Goal: Check status: Check status

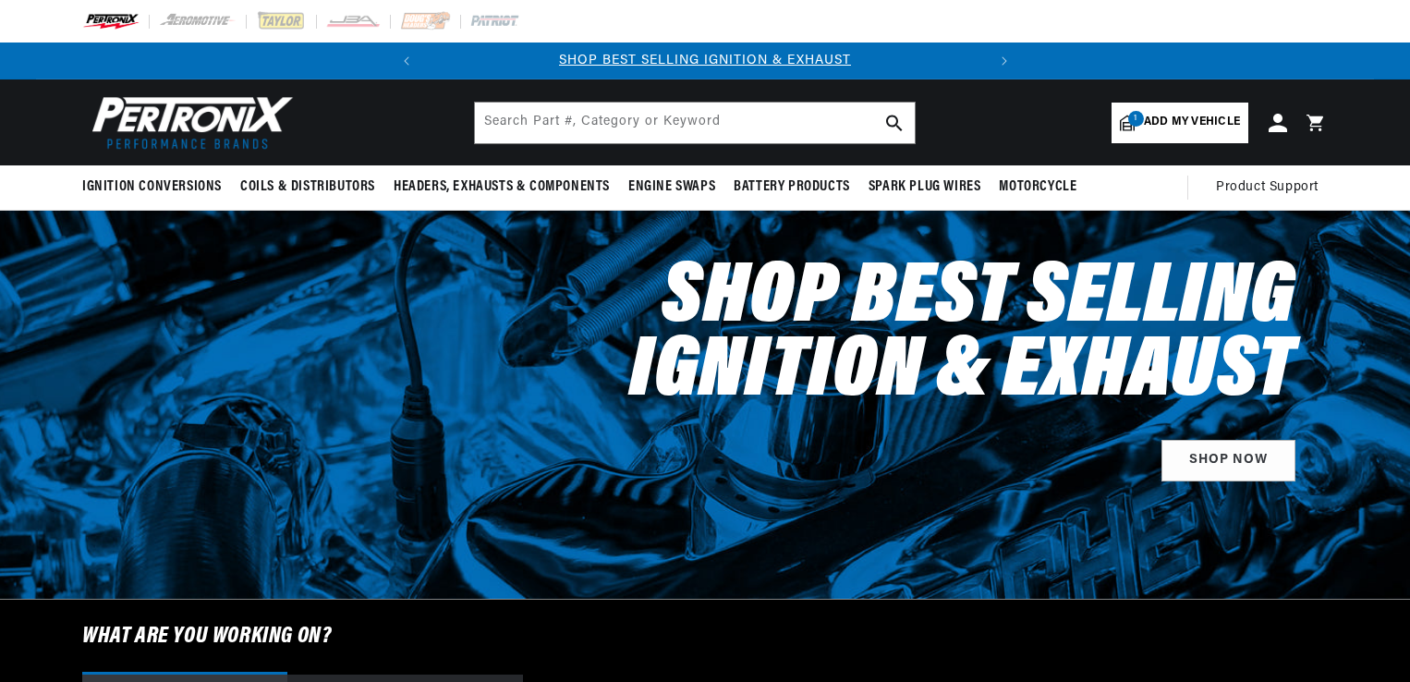
select select "1956"
select select "Chevrolet"
select select "Two-Ten-Series"
select select "265cid-4.3L"
click at [1277, 124] on icon at bounding box center [1277, 123] width 18 height 18
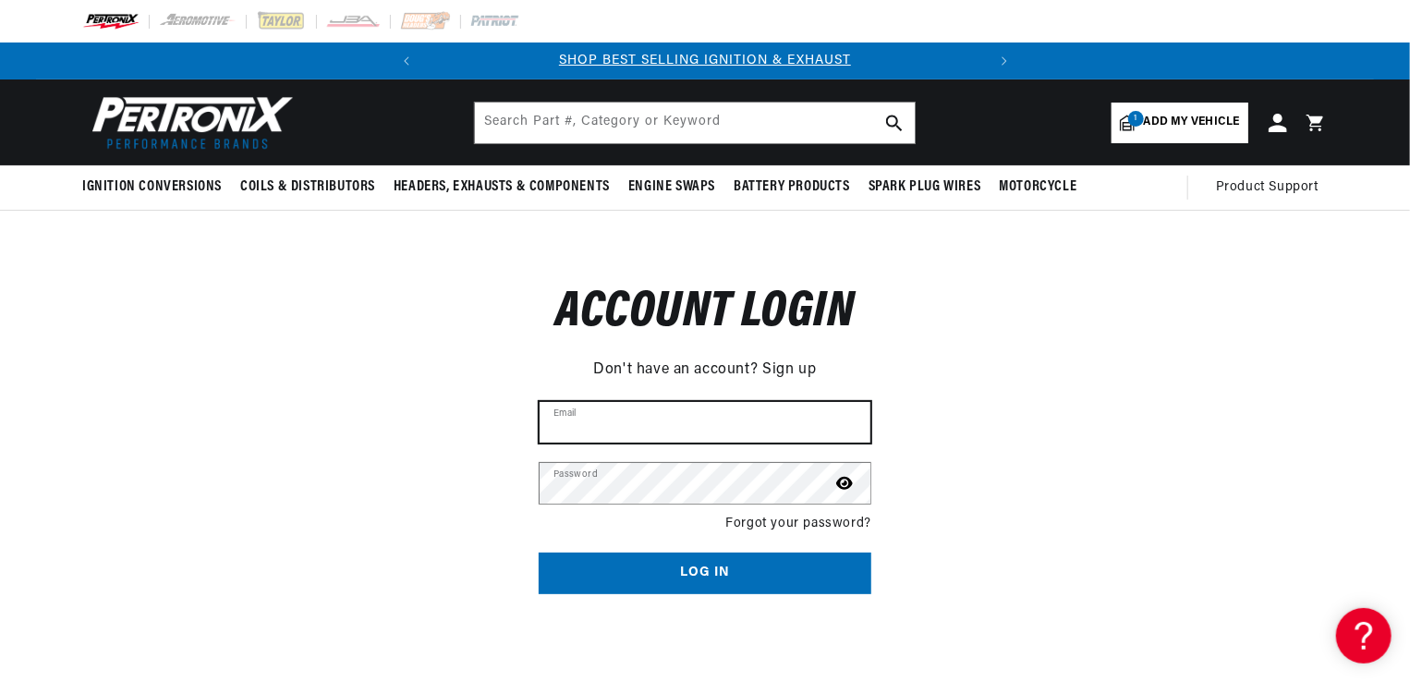
click at [650, 417] on input "Email" at bounding box center [705, 422] width 331 height 41
click at [586, 423] on input "Email" at bounding box center [705, 422] width 331 height 41
type input "purvisj42@aol.com"
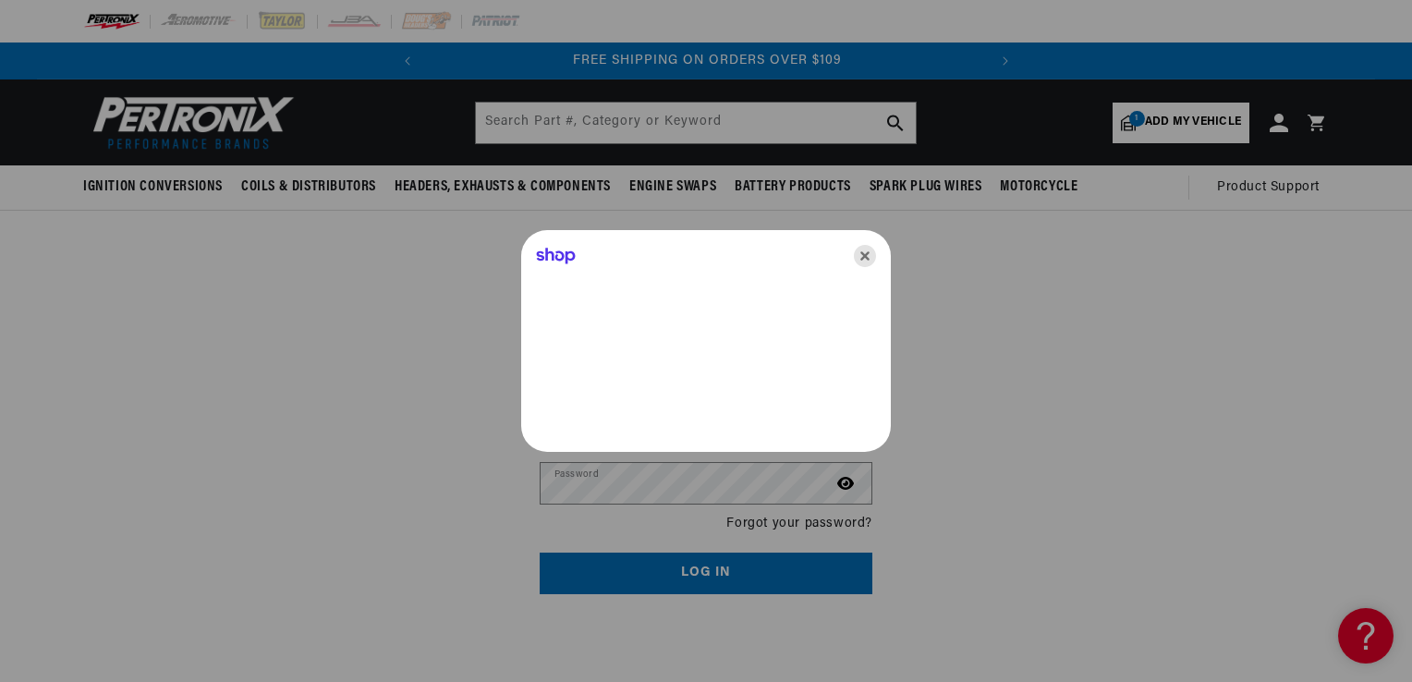
click at [869, 253] on icon "Close" at bounding box center [865, 256] width 22 height 22
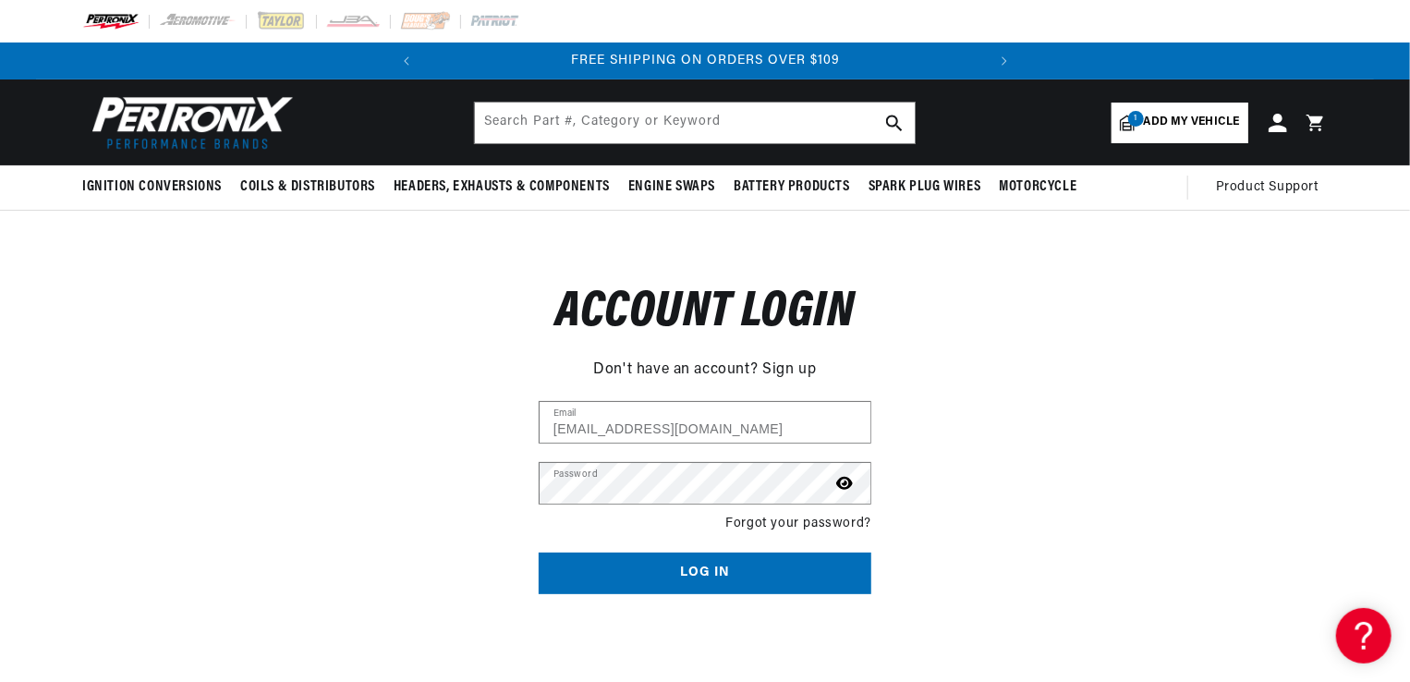
click at [819, 576] on button "Log in" at bounding box center [705, 573] width 333 height 42
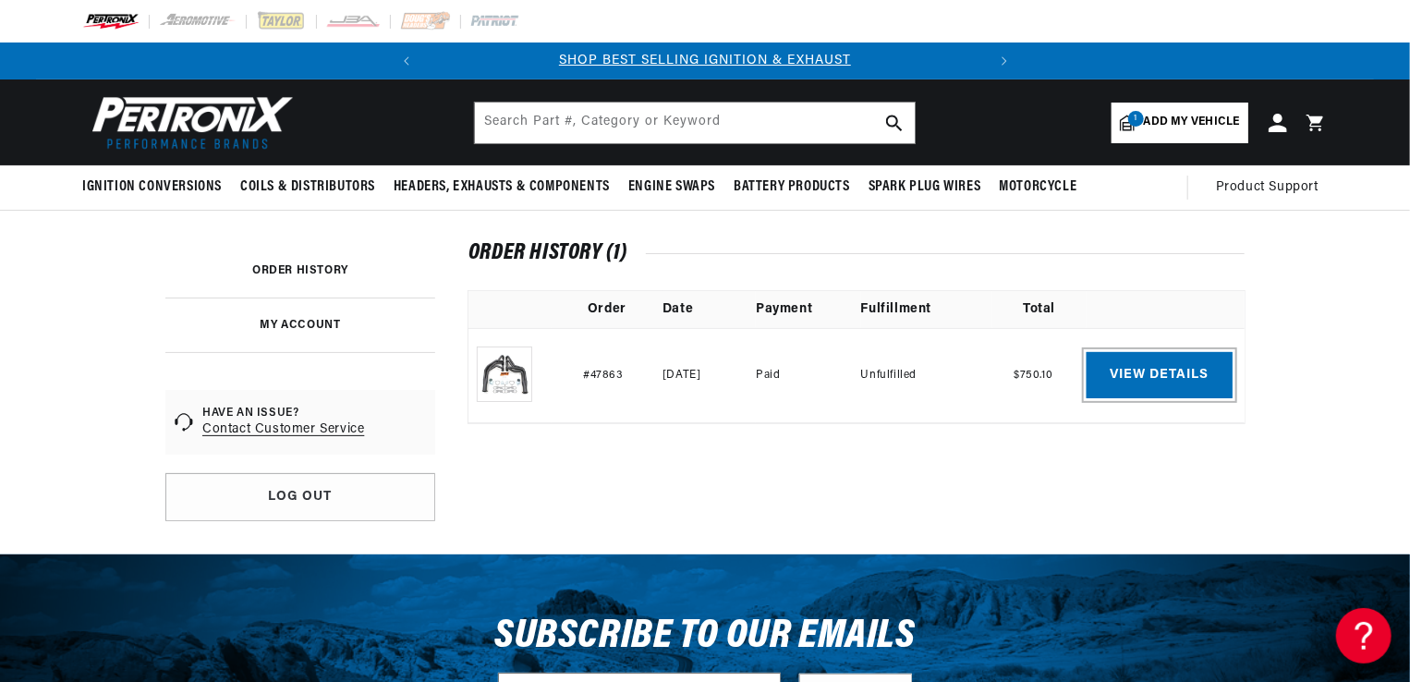
click at [1148, 378] on link "View details" at bounding box center [1159, 375] width 146 height 46
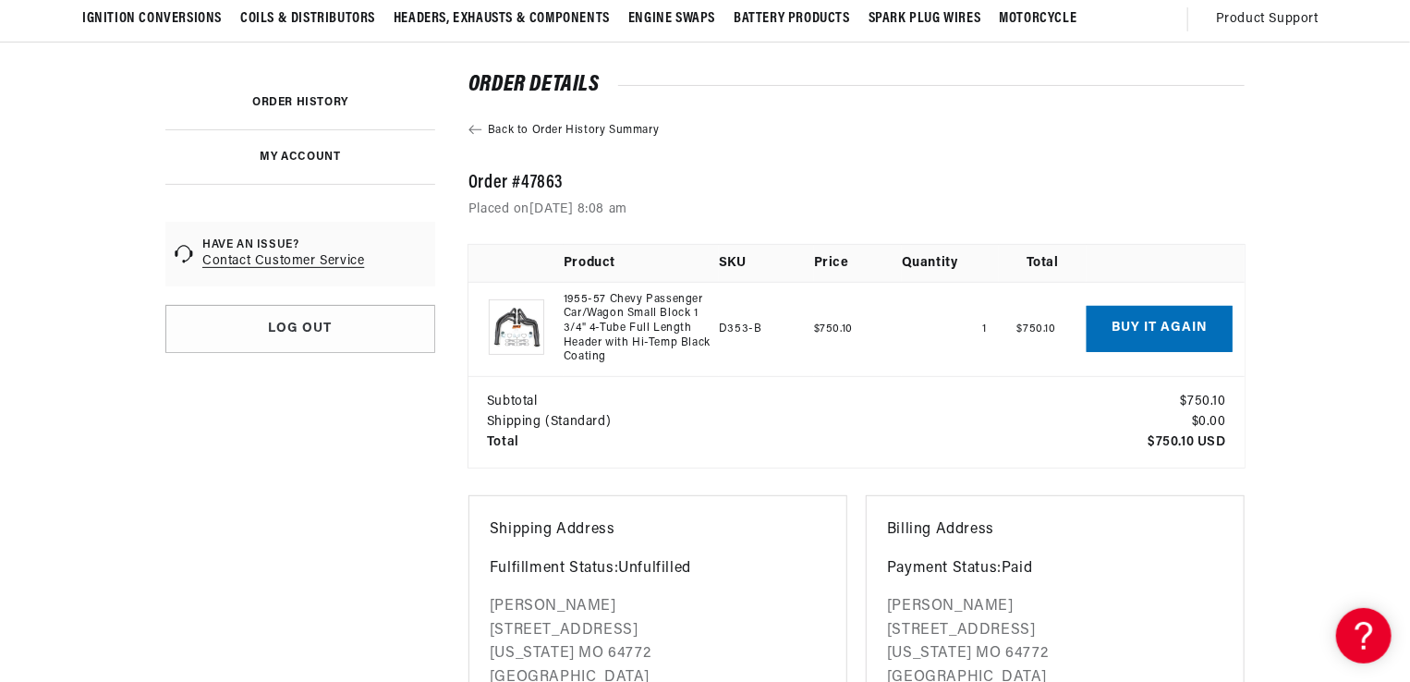
scroll to position [185, 0]
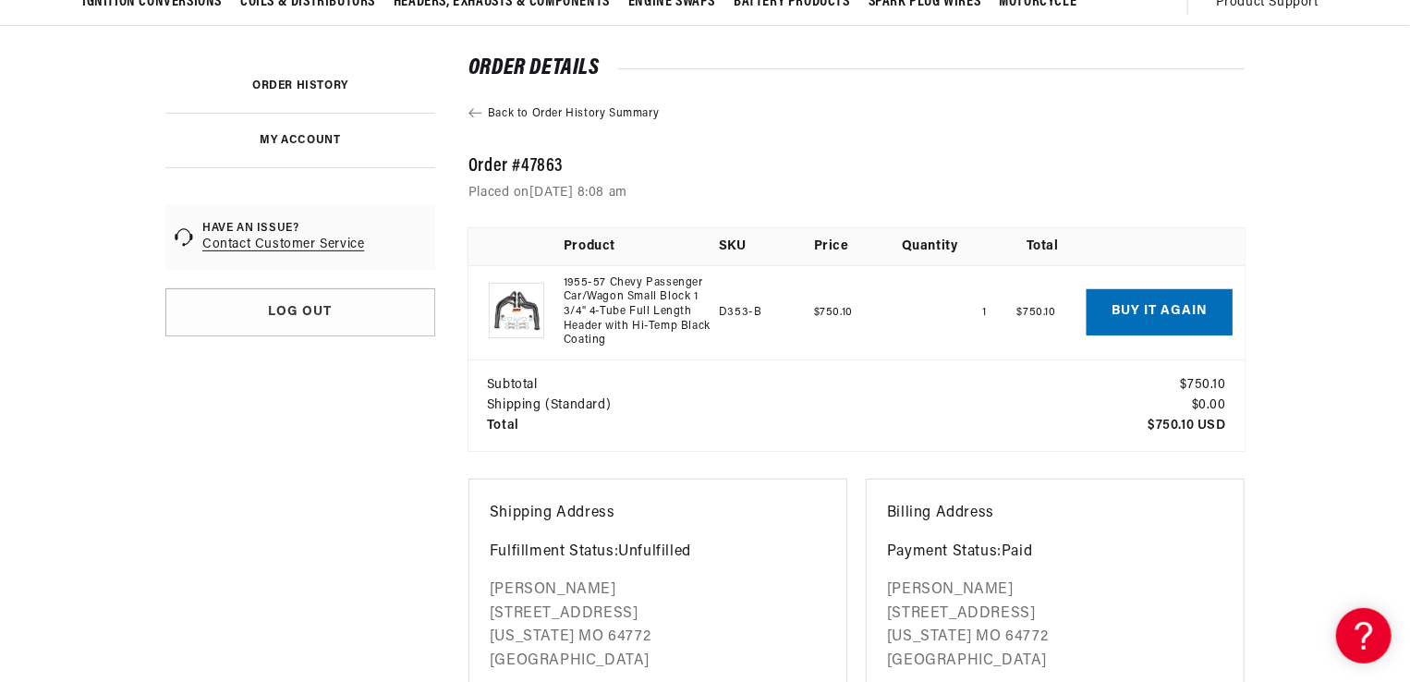
click at [602, 305] on link "1955-57 Chevy Passenger Car/Wagon Small Block 1 3/4" 4-Tube Full Length Header …" at bounding box center [638, 312] width 148 height 72
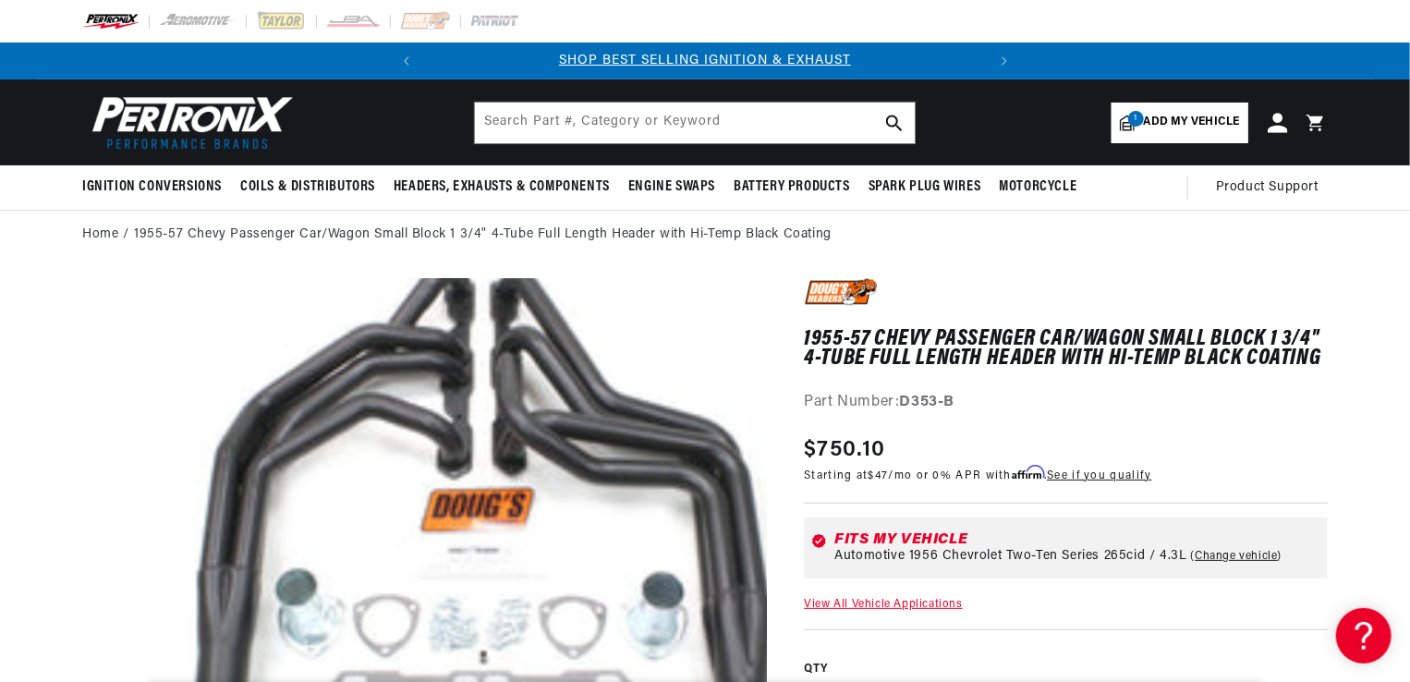
click at [1279, 121] on icon at bounding box center [1277, 122] width 19 height 19
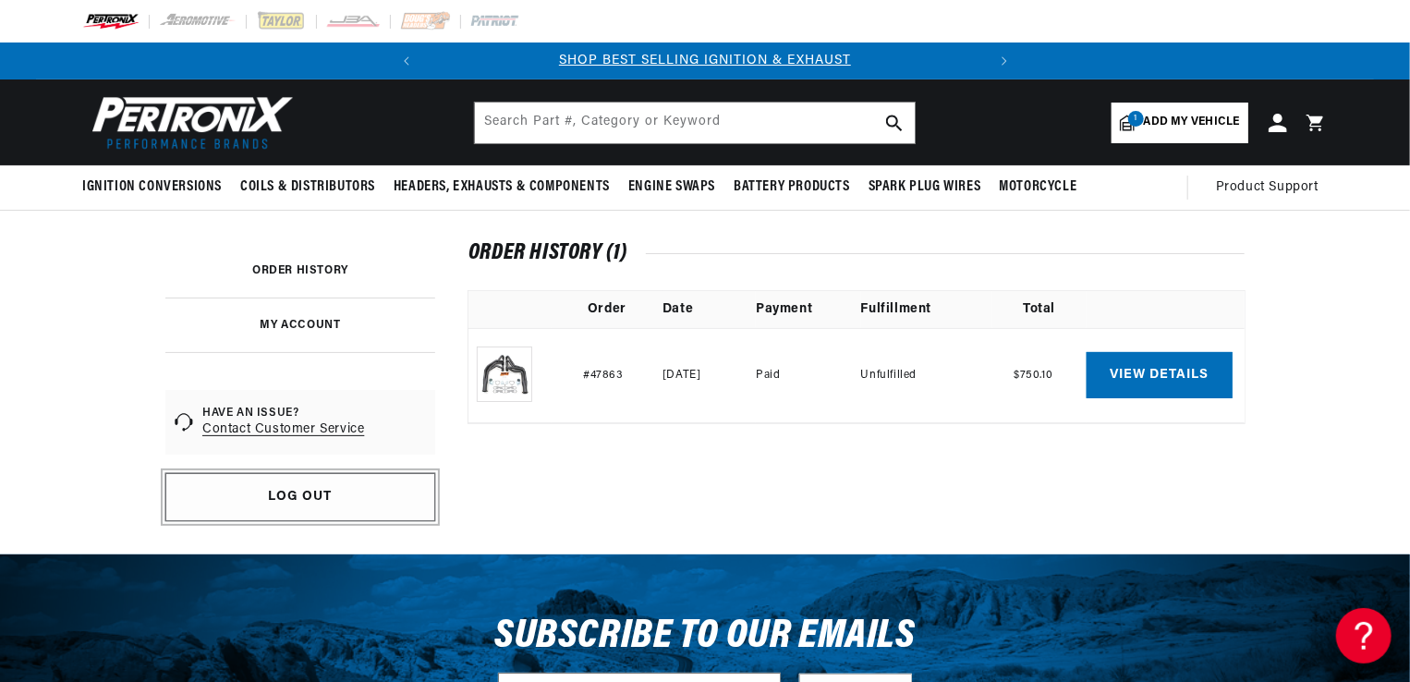
click at [333, 501] on link "Log out" at bounding box center [300, 497] width 270 height 48
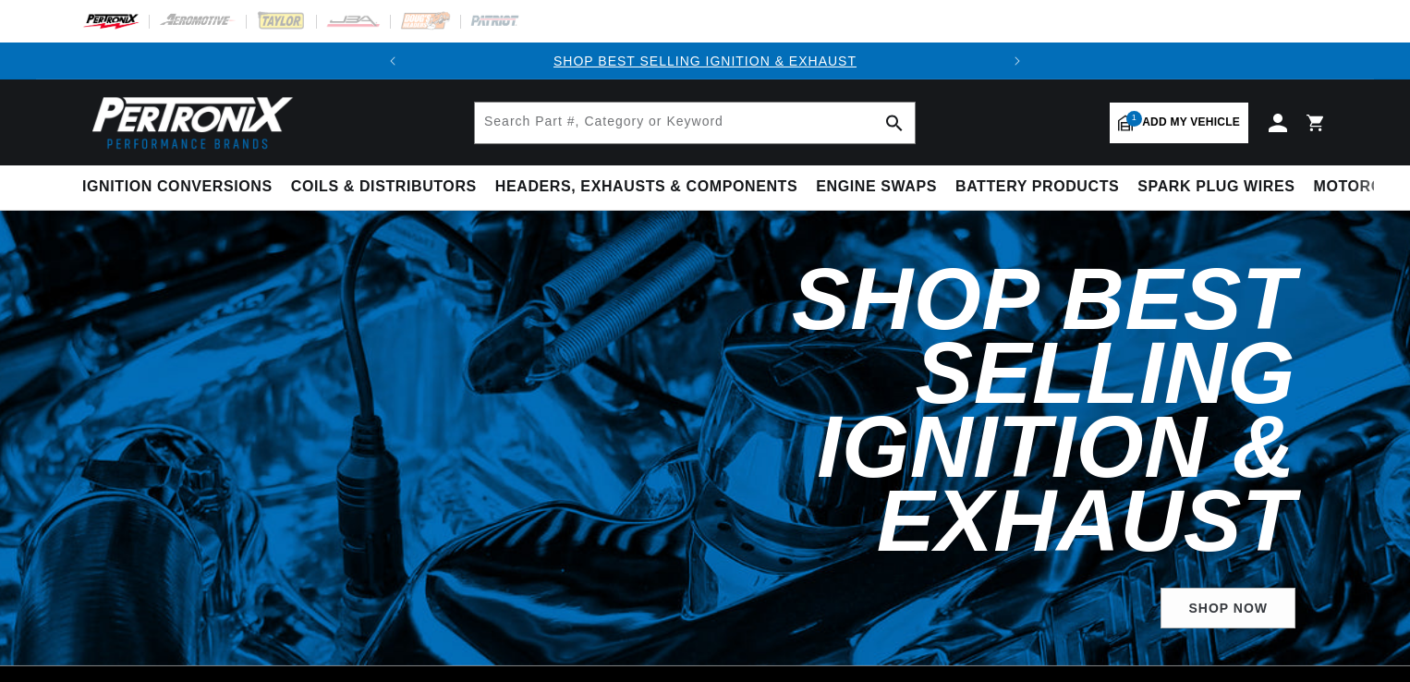
select select "1956"
select select "Chevrolet"
select select "Two-Ten-Series"
select select "265cid-4.3L"
